Goal: Task Accomplishment & Management: Use online tool/utility

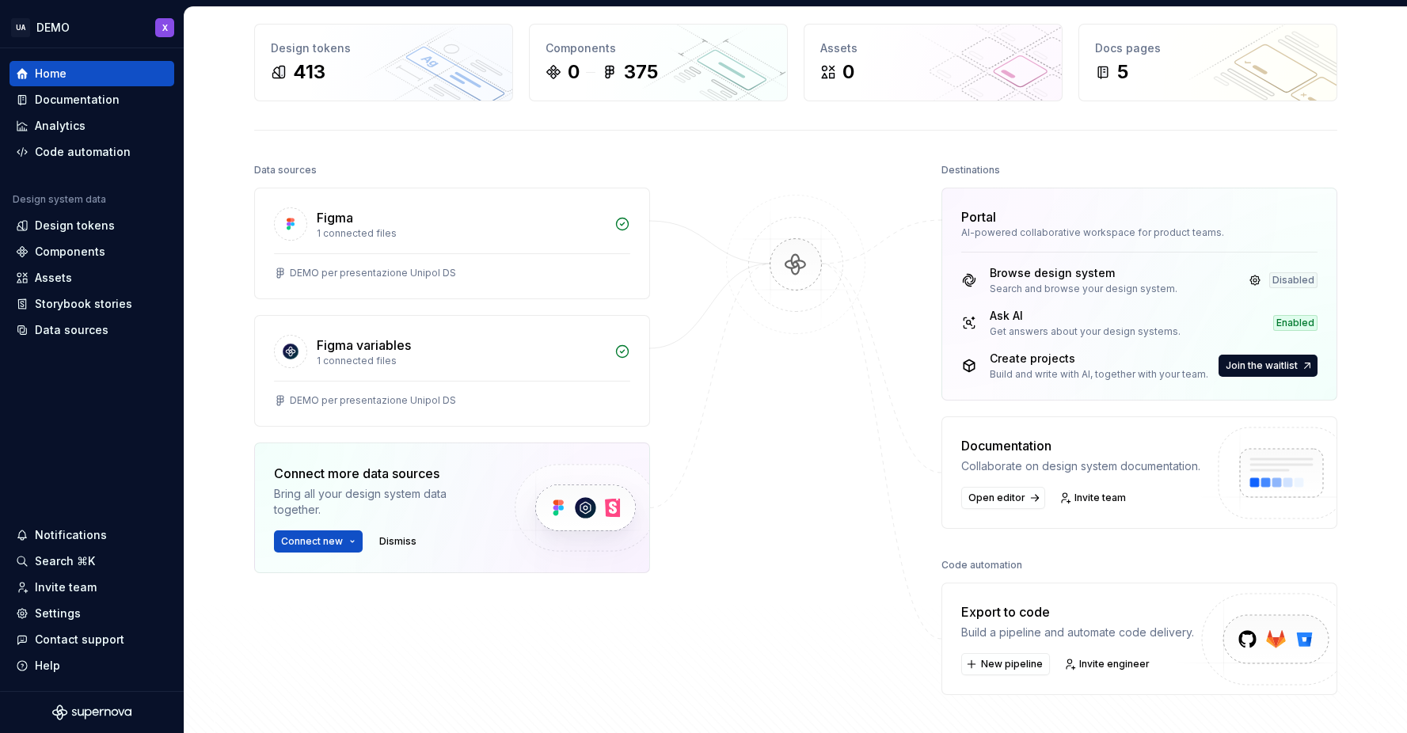
scroll to position [65, 0]
click at [84, 153] on div "Code automation" at bounding box center [83, 152] width 96 height 16
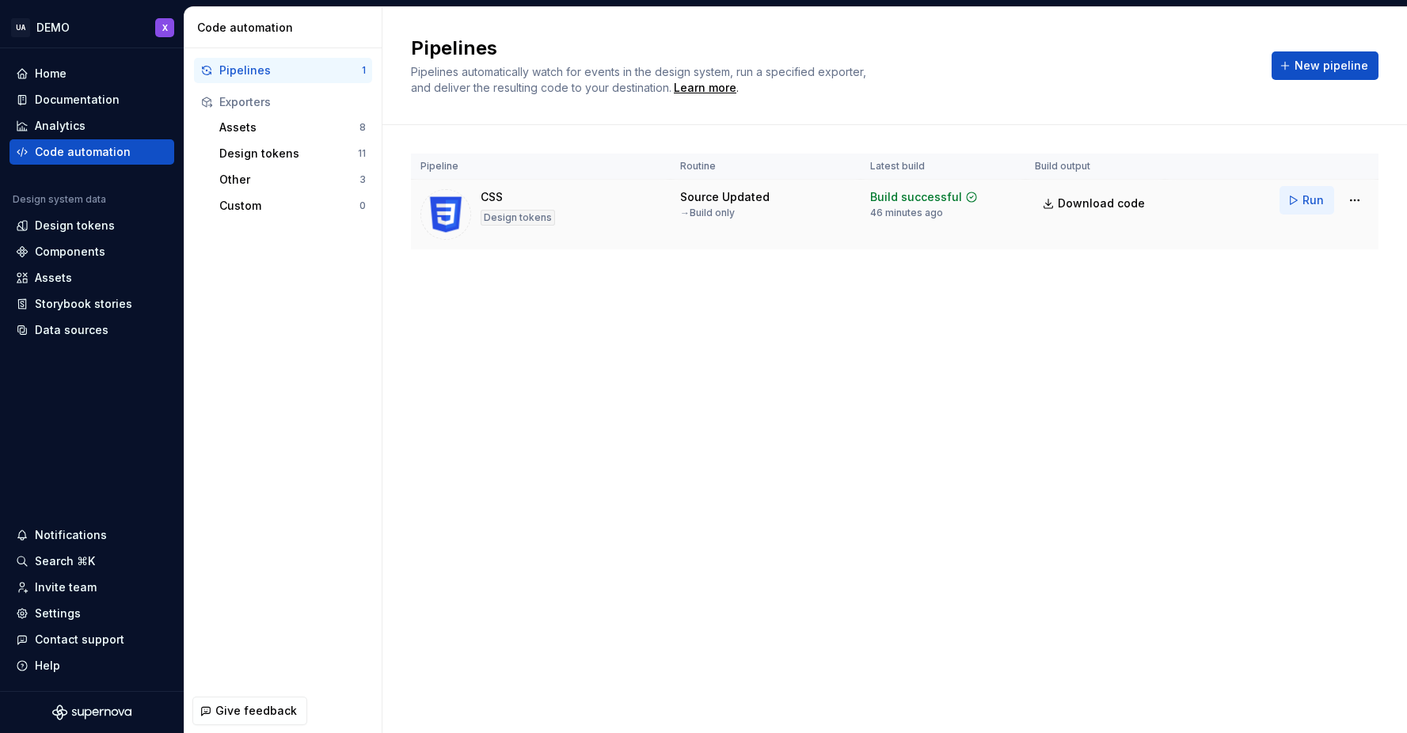
click at [1298, 196] on button "Run" at bounding box center [1306, 200] width 55 height 29
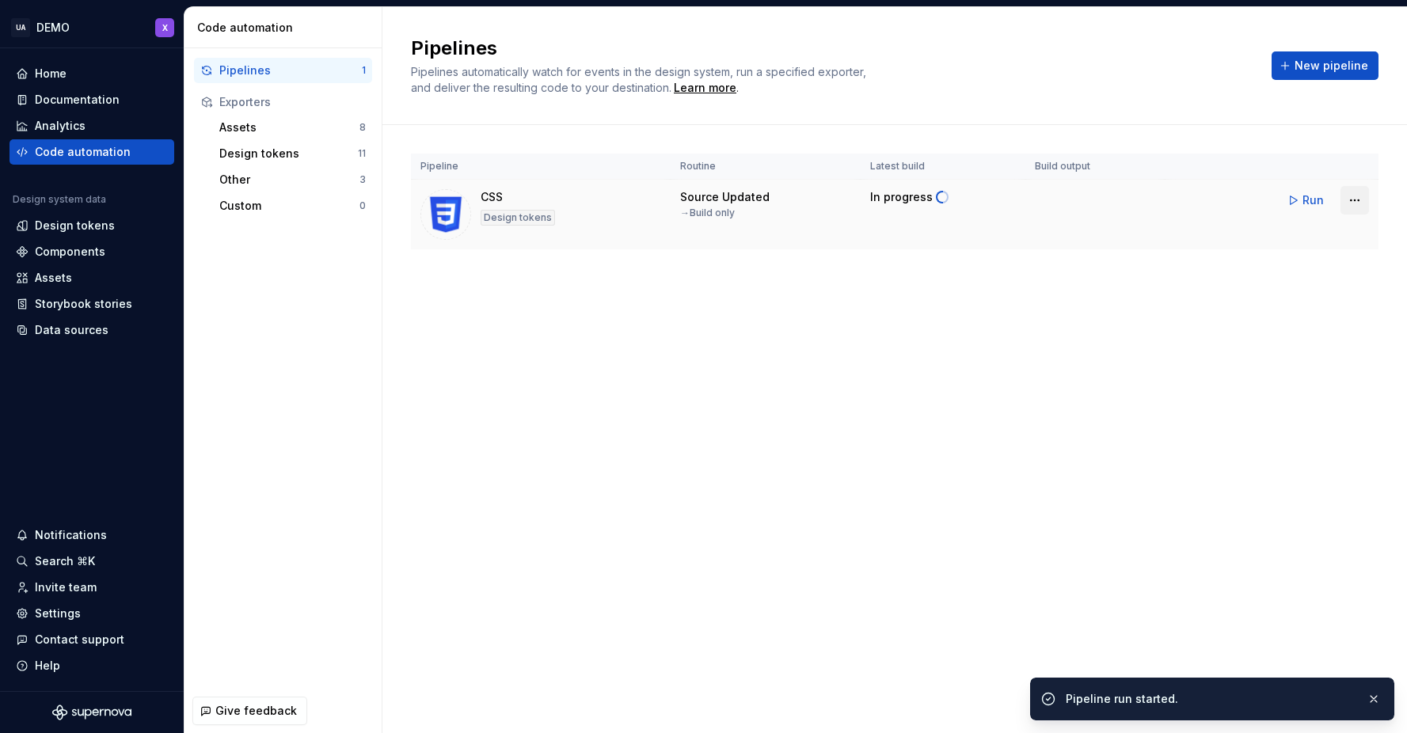
click at [1365, 200] on html "UA DEMO X Home Documentation Analytics Code automation Design system data Desig…" at bounding box center [703, 366] width 1407 height 733
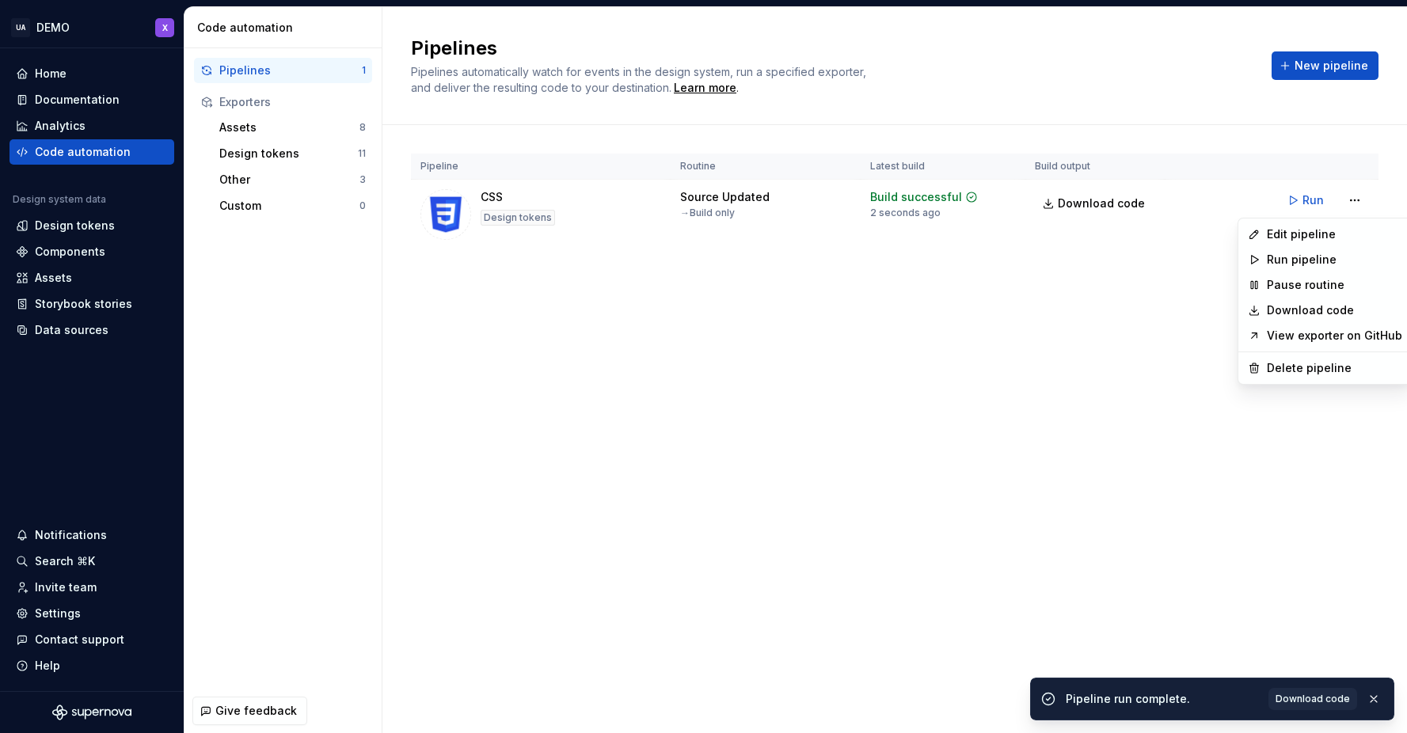
click at [1286, 329] on link "View exporter on GitHub" at bounding box center [1334, 336] width 135 height 16
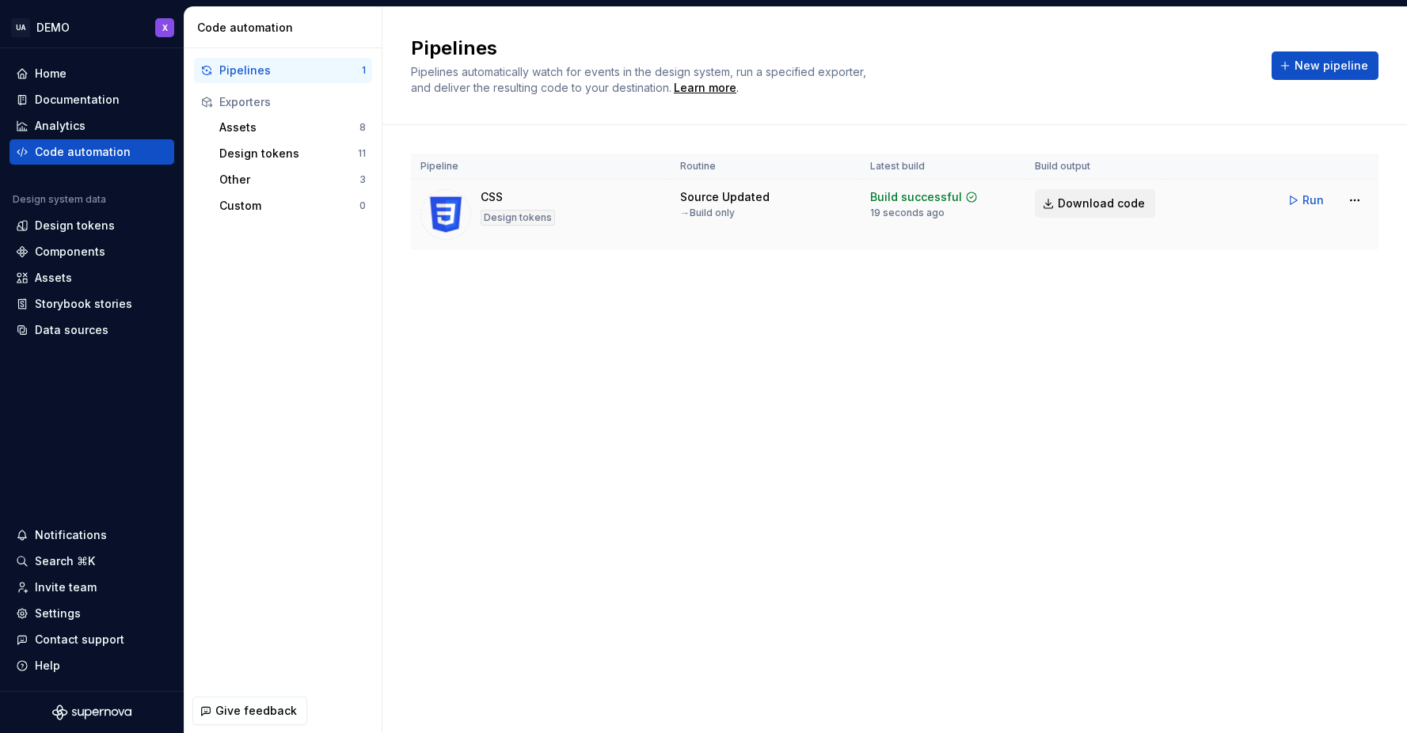
click at [1118, 200] on span "Download code" at bounding box center [1101, 204] width 87 height 16
click at [246, 126] on div "Assets" at bounding box center [289, 128] width 140 height 16
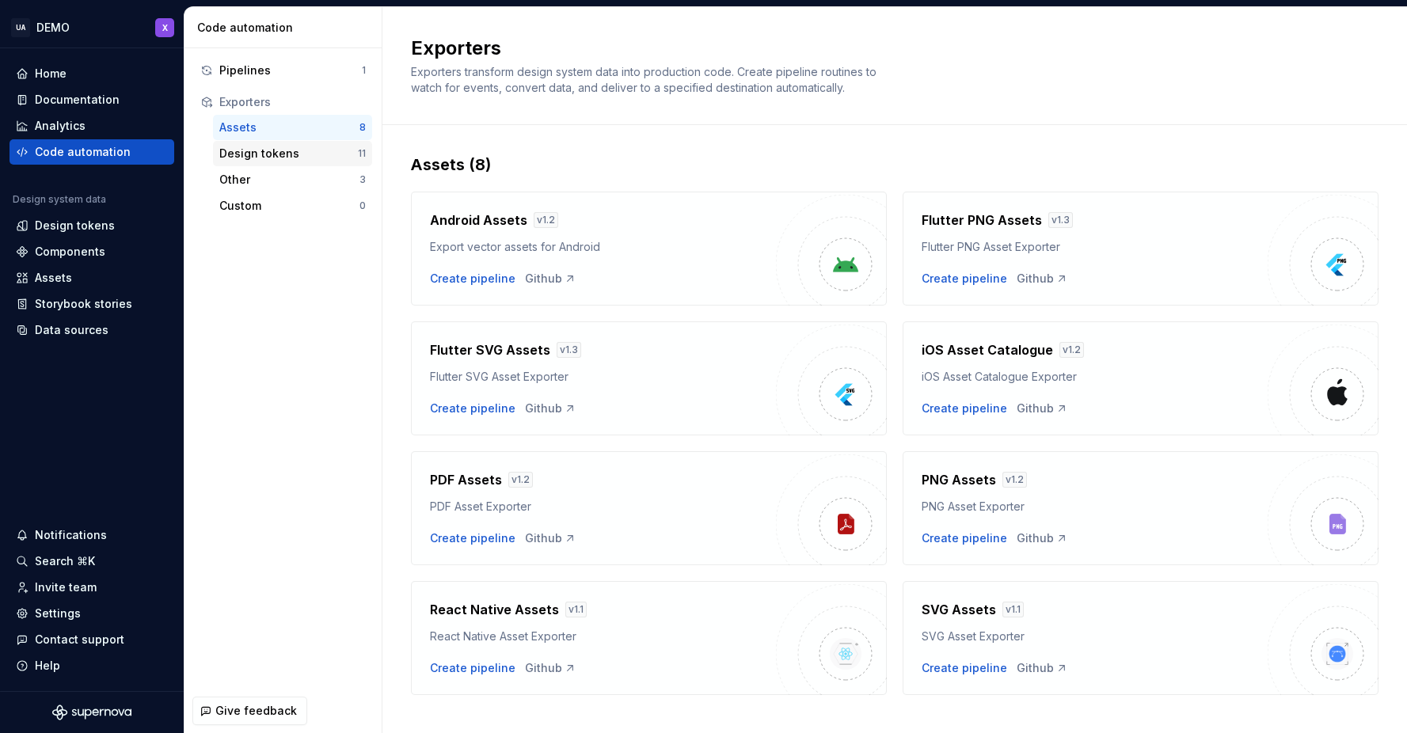
click at [250, 148] on div "Design tokens" at bounding box center [288, 154] width 139 height 16
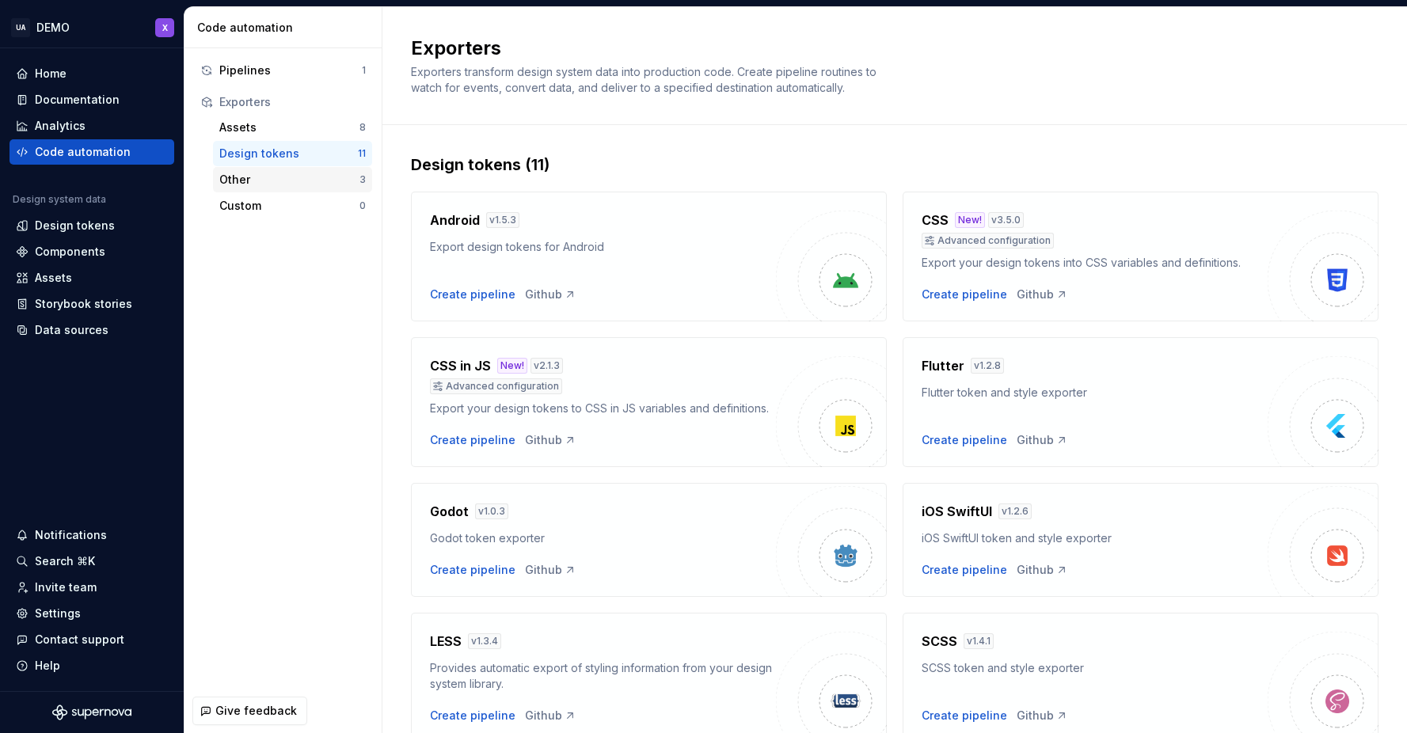
click at [300, 186] on div "Other" at bounding box center [289, 180] width 140 height 16
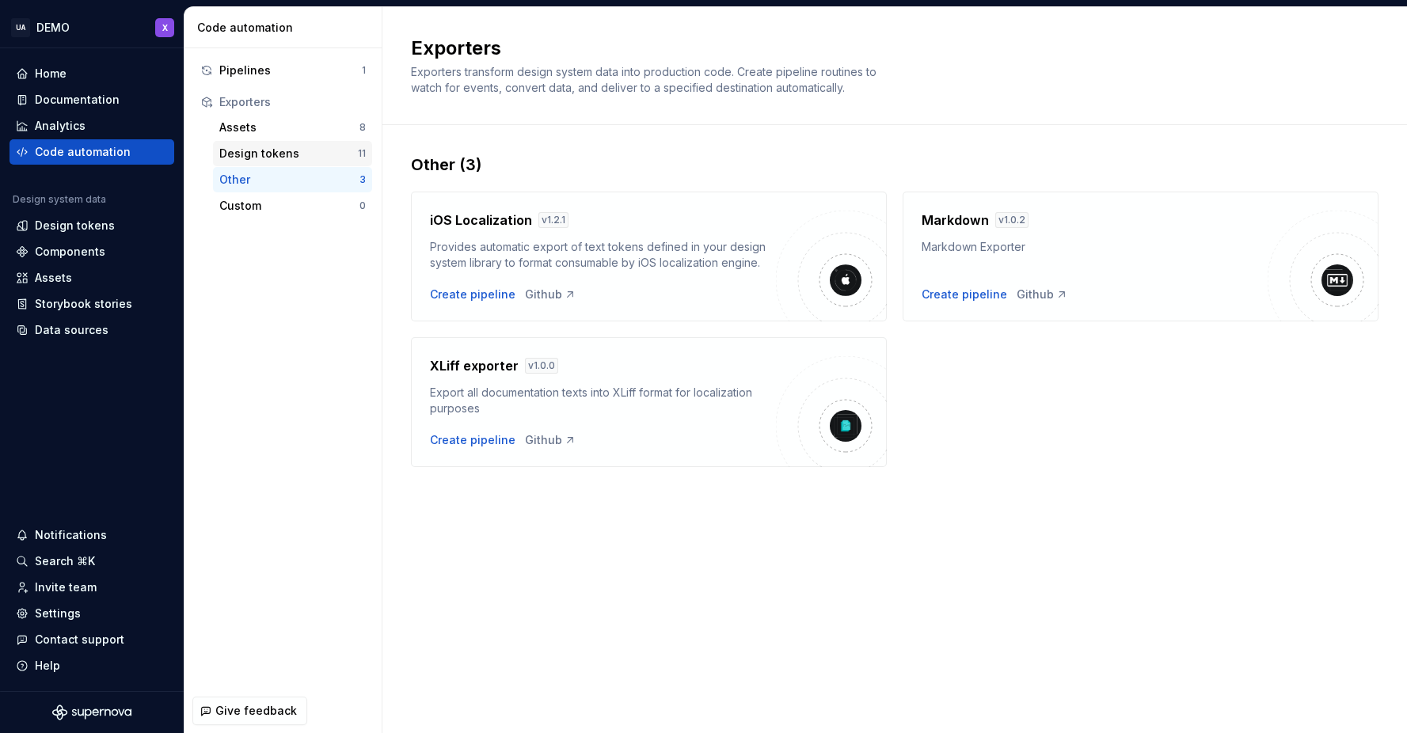
click at [311, 157] on div "Design tokens" at bounding box center [288, 154] width 139 height 16
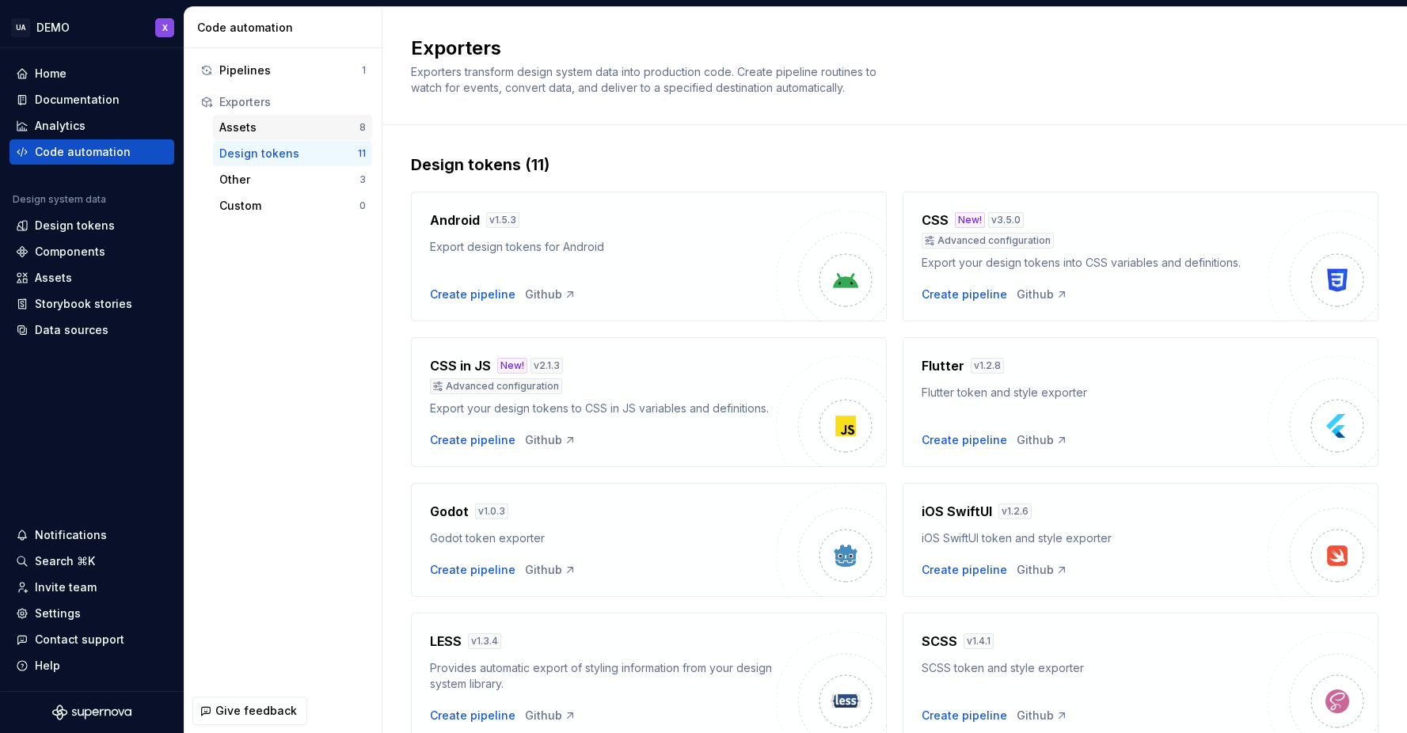
click at [323, 130] on div "Assets" at bounding box center [289, 128] width 140 height 16
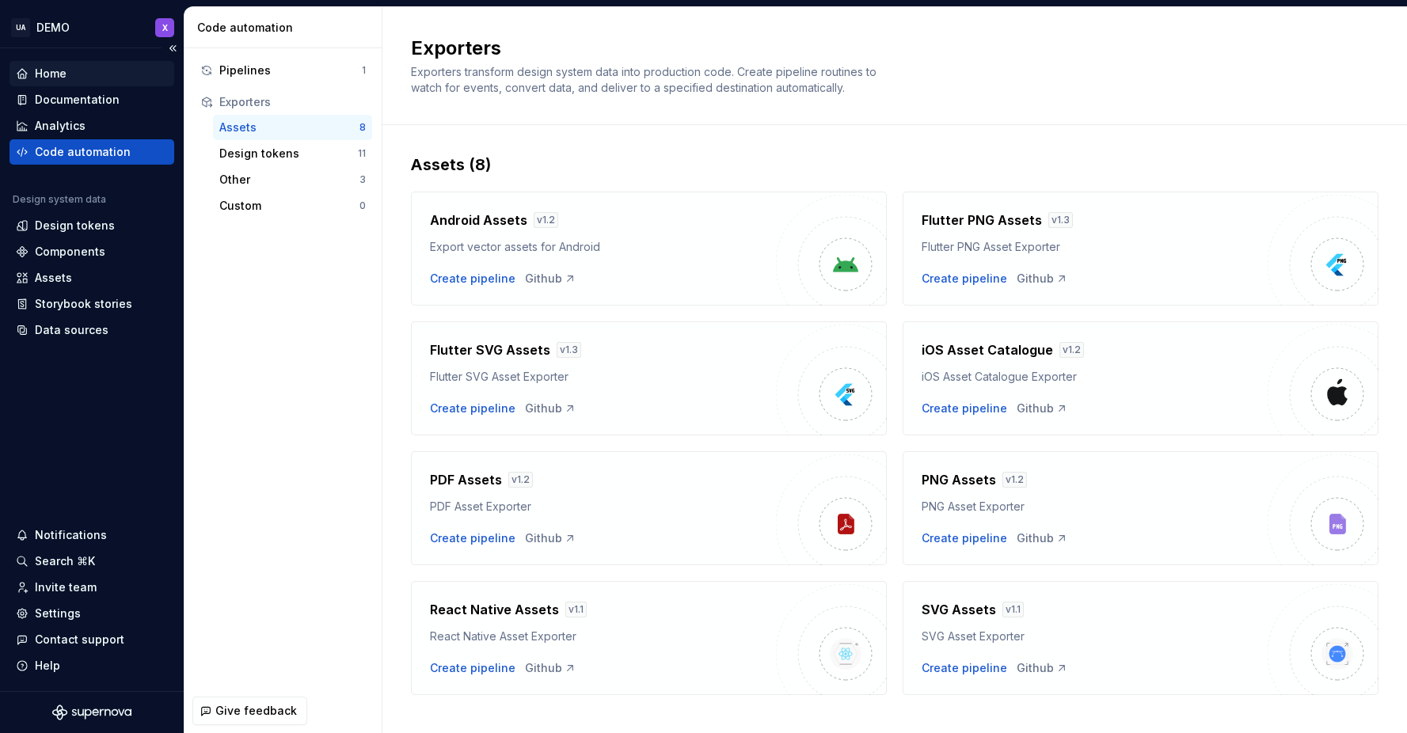
click at [78, 78] on div "Home" at bounding box center [92, 74] width 152 height 16
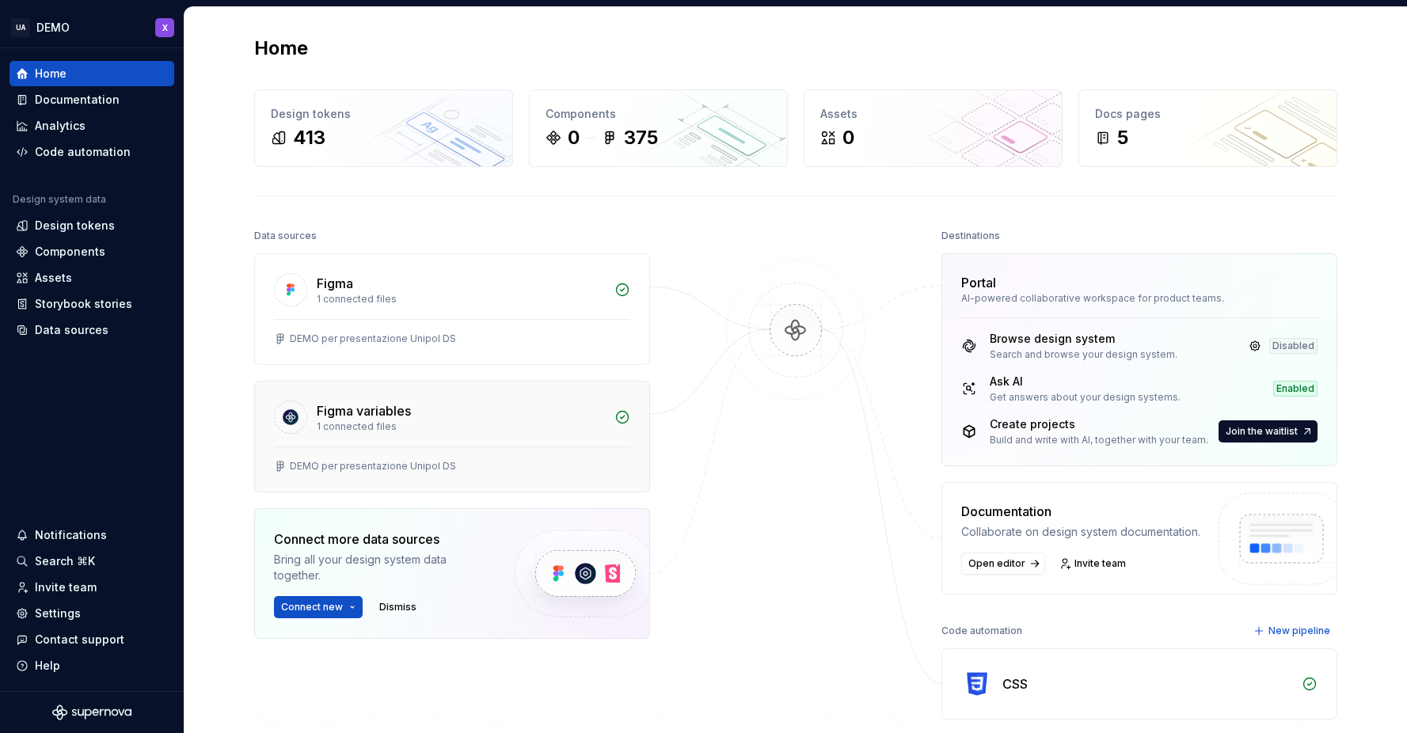
click at [354, 417] on div "Figma variables" at bounding box center [364, 410] width 94 height 19
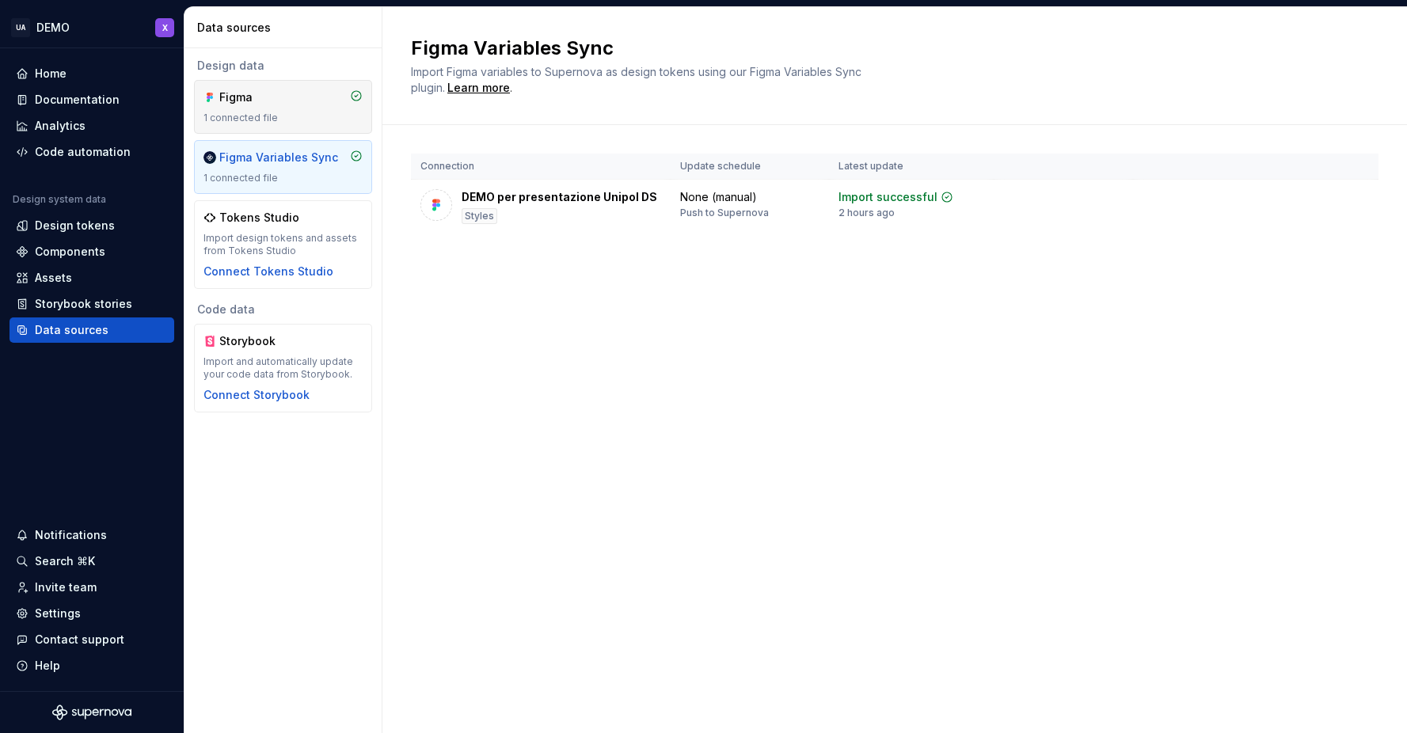
click at [292, 118] on div "1 connected file" at bounding box center [282, 118] width 159 height 13
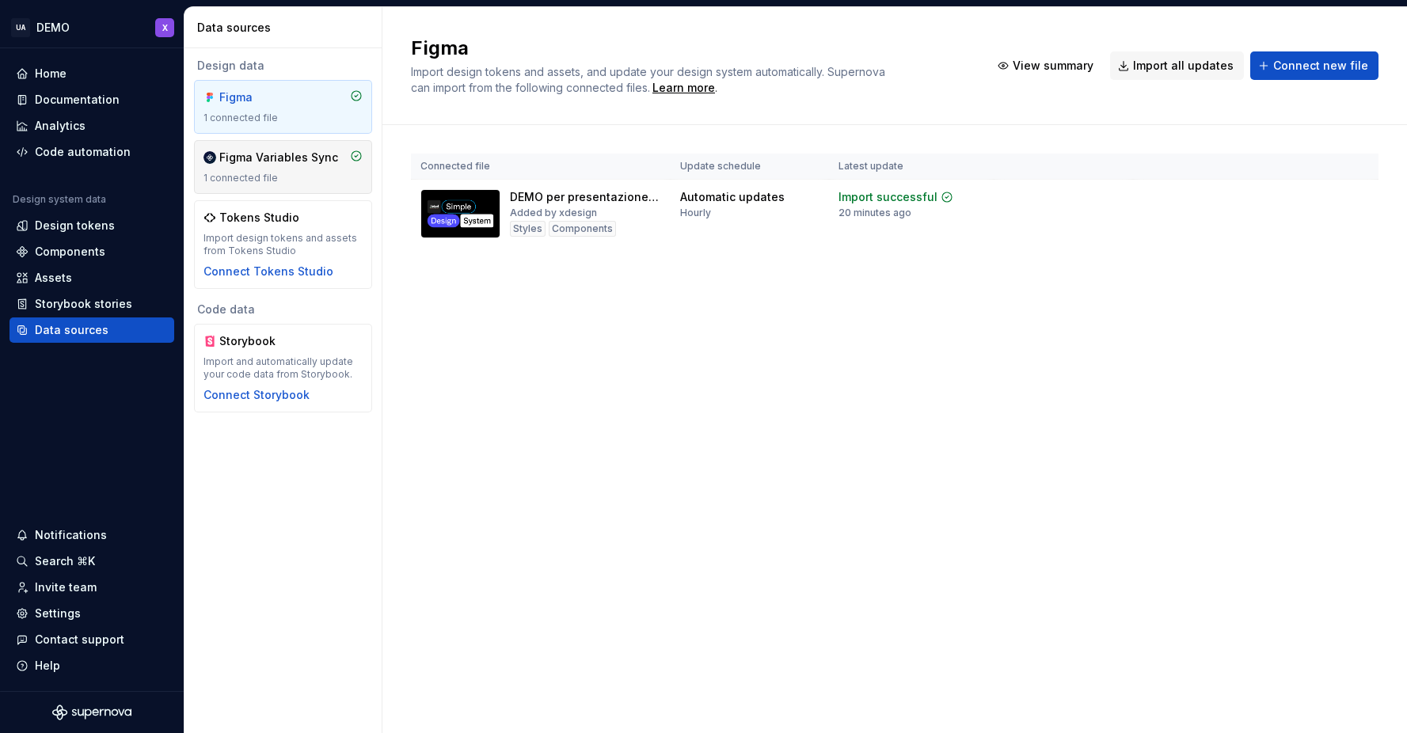
click at [284, 163] on div "Figma Variables Sync" at bounding box center [278, 158] width 119 height 16
